Goal: Task Accomplishment & Management: Use online tool/utility

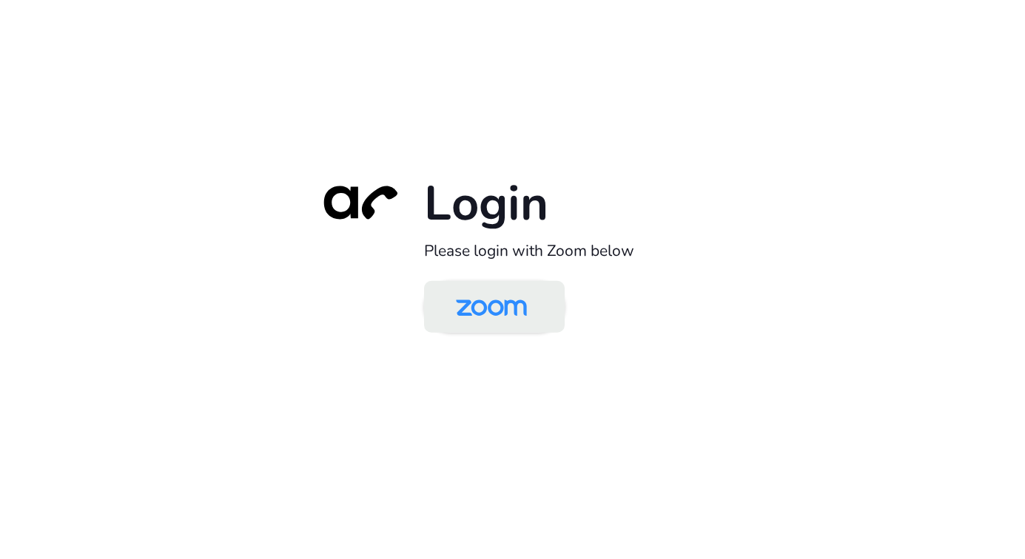
click at [485, 314] on img at bounding box center [491, 308] width 102 height 48
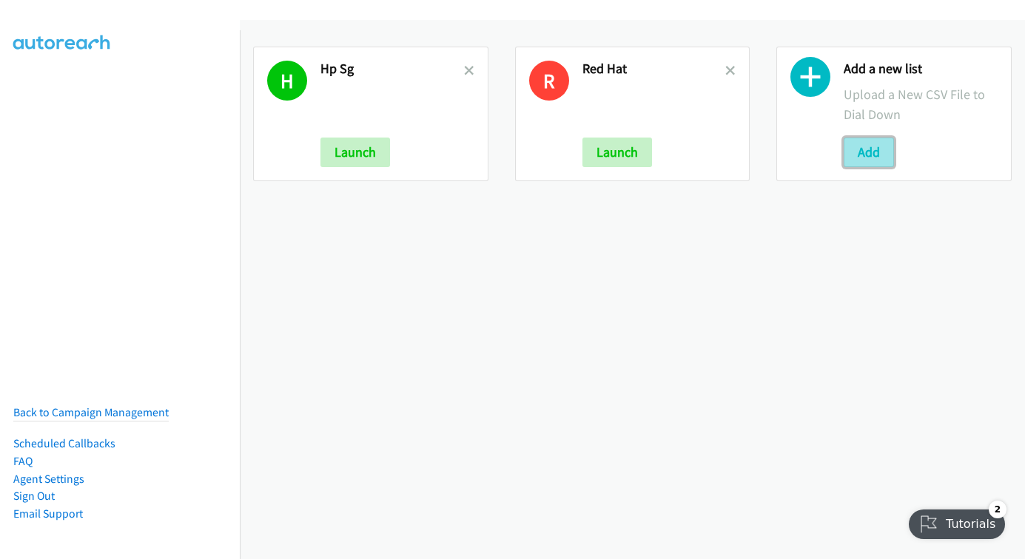
click at [866, 152] on button "Add" at bounding box center [868, 153] width 50 height 30
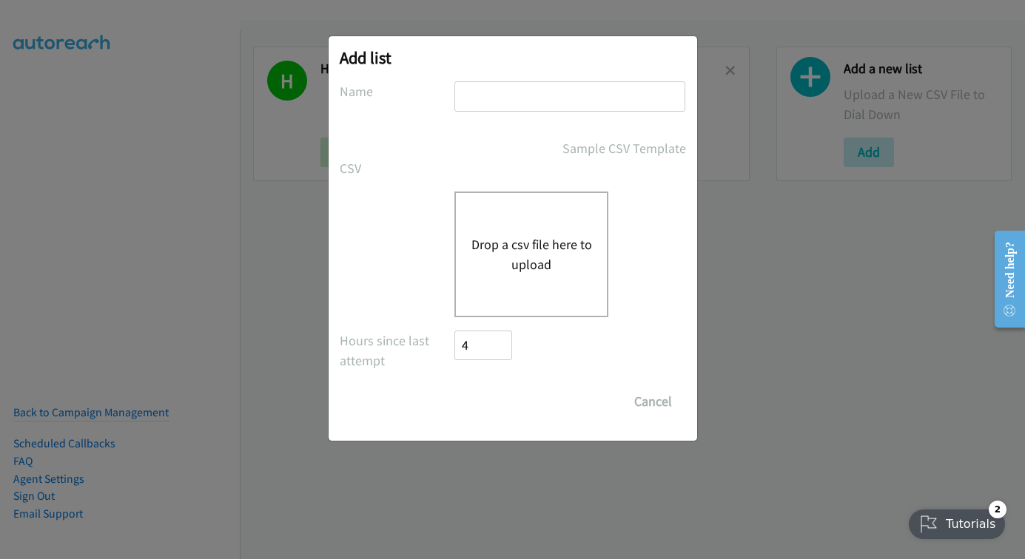
click at [533, 98] on input "text" at bounding box center [569, 96] width 231 height 30
type input "zoom asia"
click at [513, 253] on button "Drop a csv file here to upload" at bounding box center [530, 254] width 121 height 40
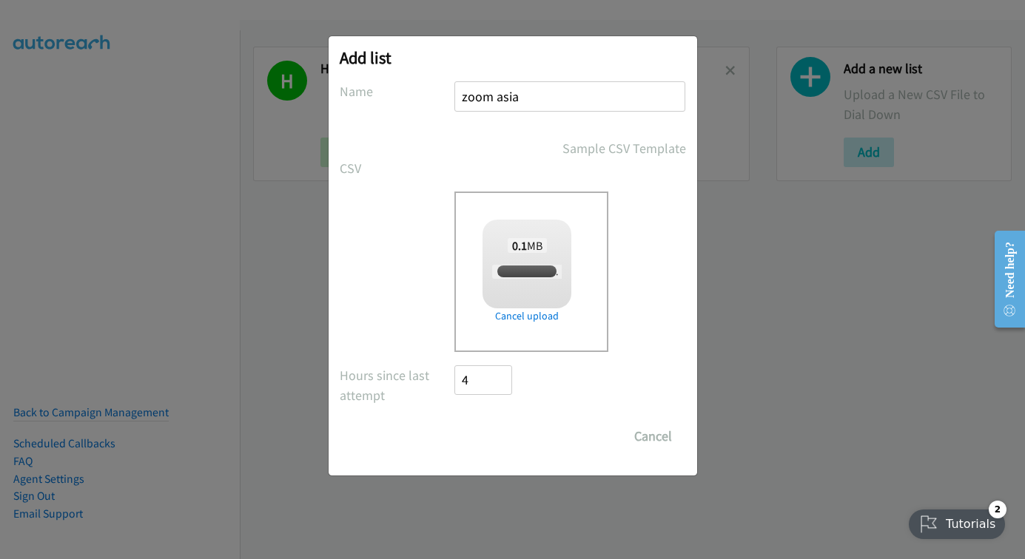
checkbox input "true"
click at [499, 439] on input "Save List" at bounding box center [494, 437] width 78 height 30
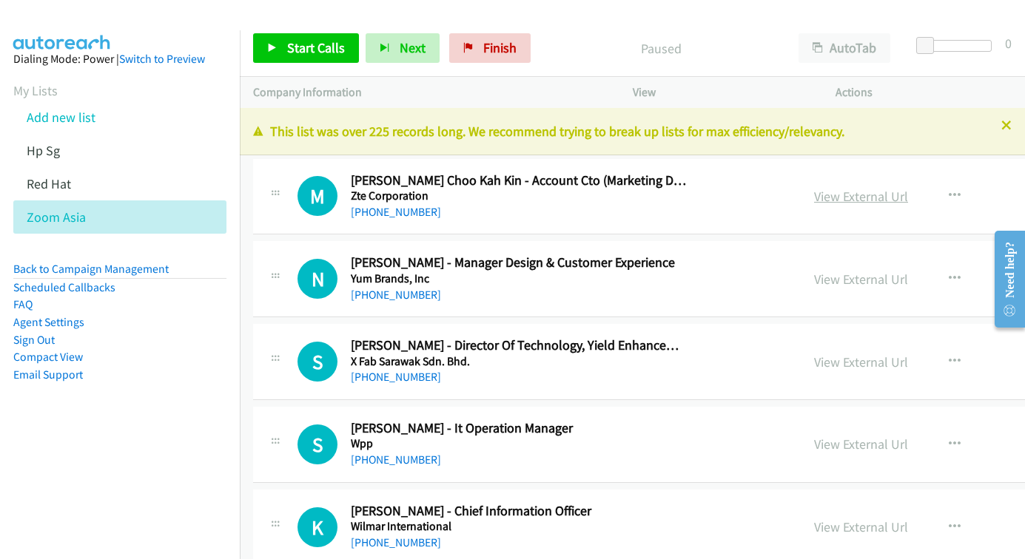
click at [834, 198] on link "View External Url" at bounding box center [861, 196] width 94 height 17
